Goal: Transaction & Acquisition: Purchase product/service

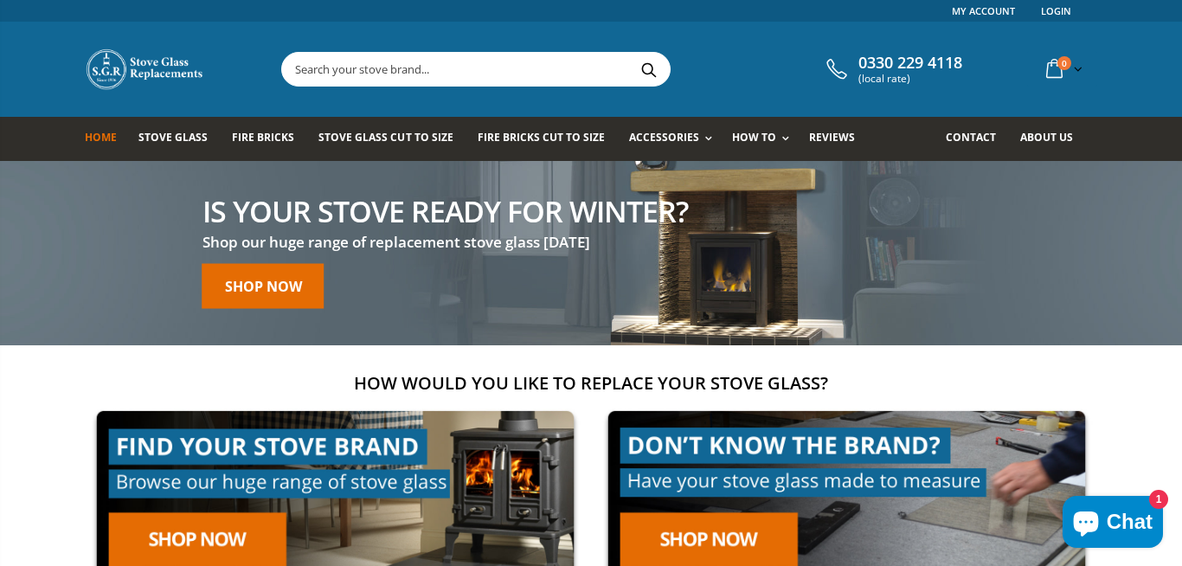
click at [364, 151] on link "Stove Glass Cut To Size" at bounding box center [392, 139] width 147 height 44
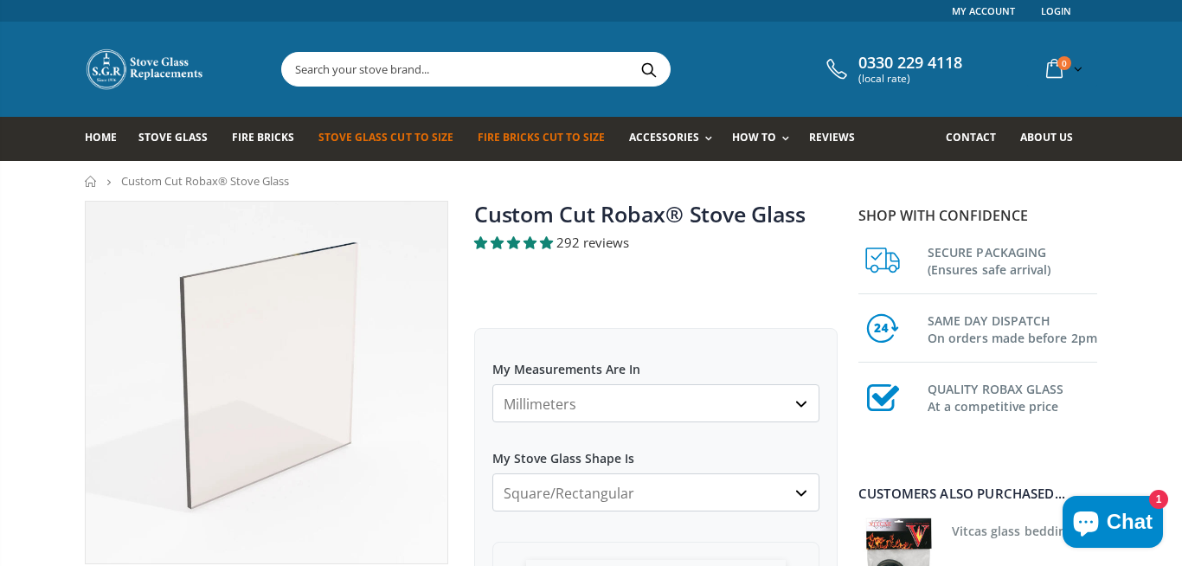
click at [513, 144] on span "Fire Bricks Cut To Size" at bounding box center [541, 137] width 127 height 15
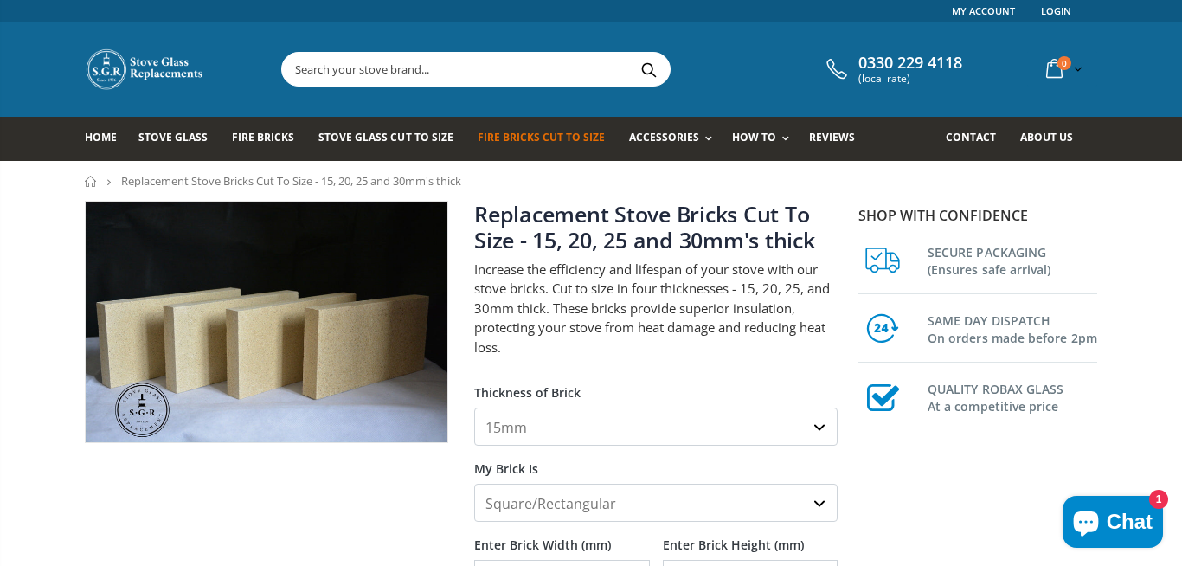
click at [24, 190] on nav "Home Replacement Stove Bricks Cut To Size - 15, 20, 25 and 30mm's thick" at bounding box center [591, 181] width 1182 height 40
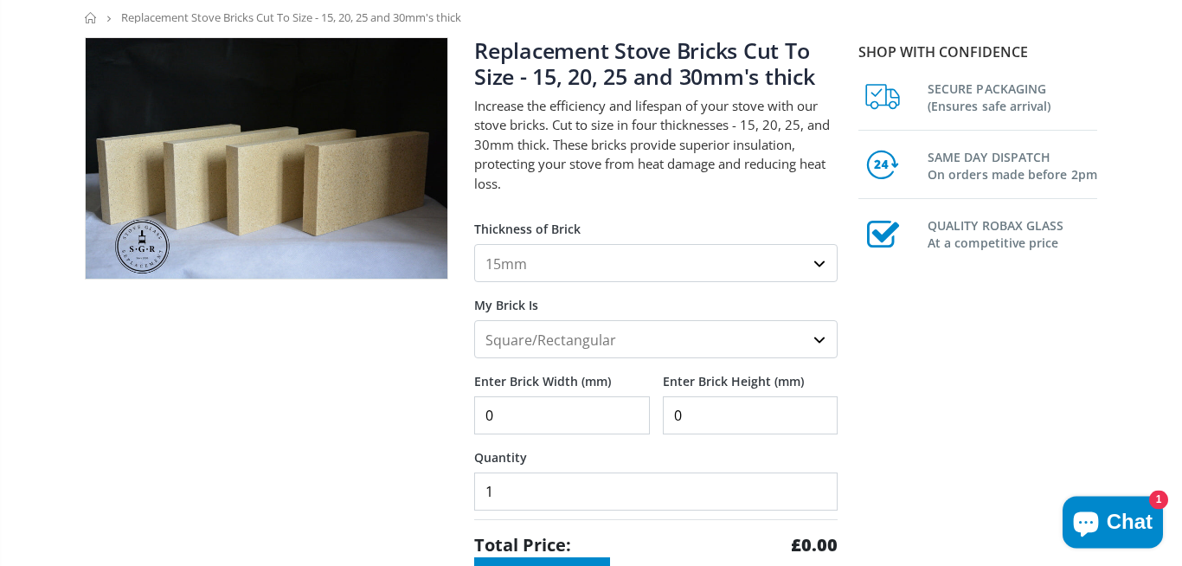
scroll to position [119, 0]
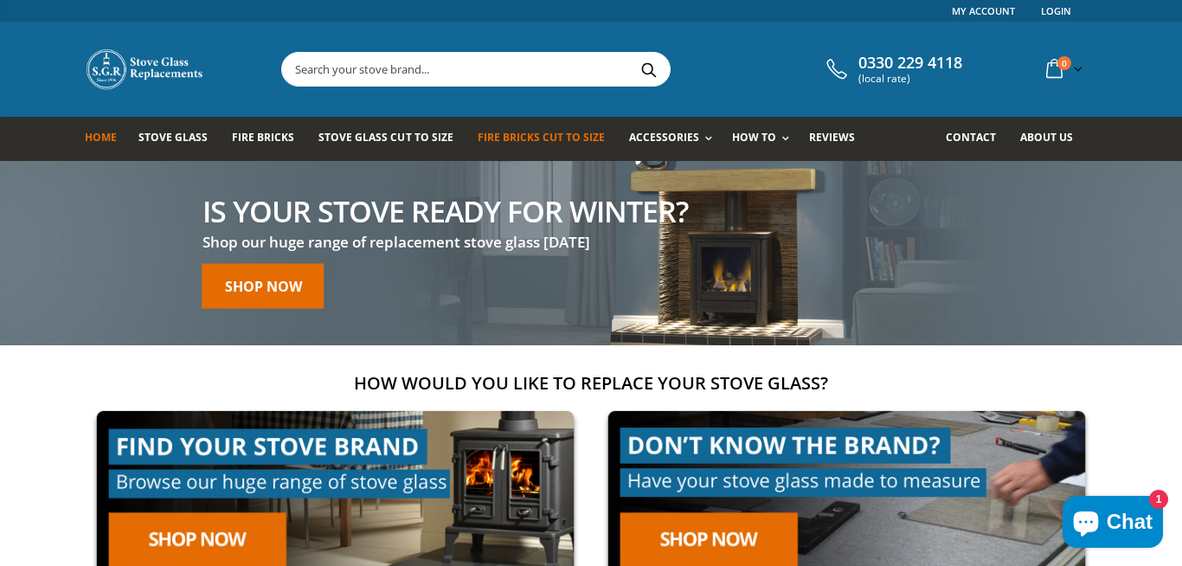
click at [497, 146] on link "Fire Bricks Cut To Size" at bounding box center [548, 139] width 140 height 44
